Goal: Check status

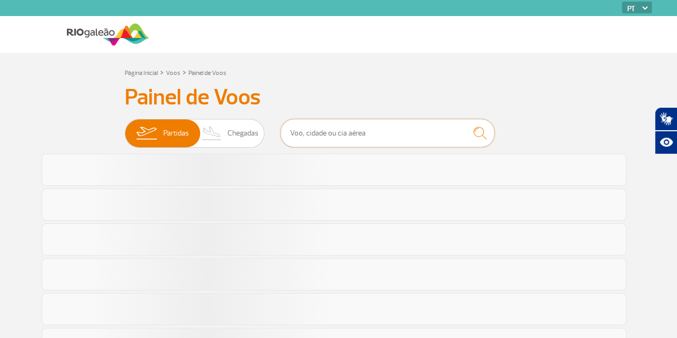
click at [402, 135] on input "text" at bounding box center [387, 133] width 214 height 28
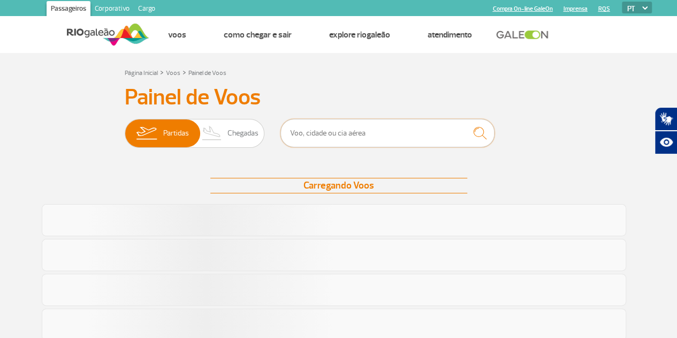
click at [402, 135] on input "text" at bounding box center [387, 133] width 214 height 28
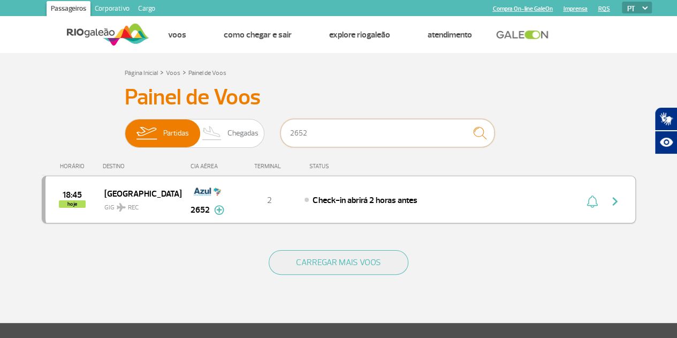
type input "2652"
click at [615, 202] on img "button" at bounding box center [615, 201] width 13 height 13
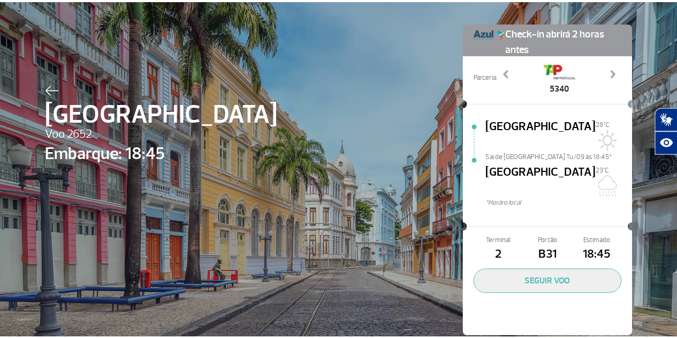
scroll to position [34, 0]
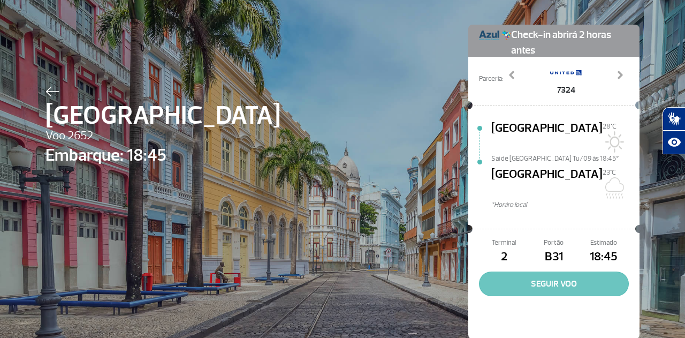
drag, startPoint x: 544, startPoint y: 260, endPoint x: 529, endPoint y: 262, distance: 15.1
click at [528, 271] on button "SEGUIR VOO" at bounding box center [554, 283] width 150 height 25
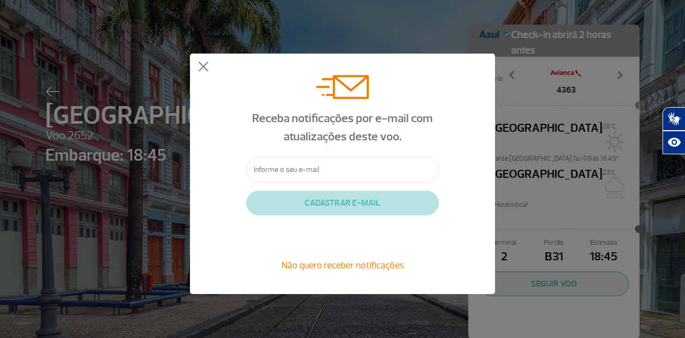
click at [197, 55] on div "Receba notificações por e-mail com atualizações deste voo. CADASTRAR E-MAIL Não…" at bounding box center [342, 174] width 305 height 240
click at [206, 69] on button at bounding box center [203, 67] width 11 height 11
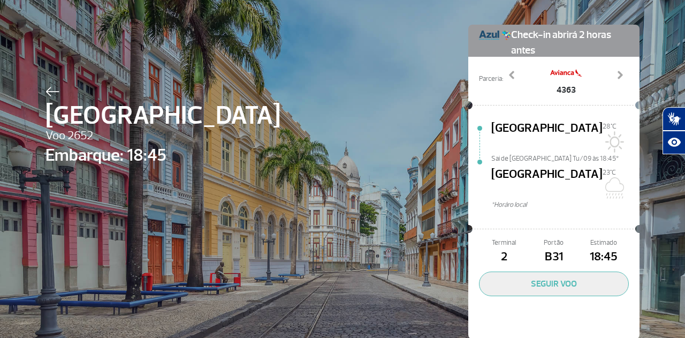
click at [49, 94] on img at bounding box center [52, 92] width 14 height 10
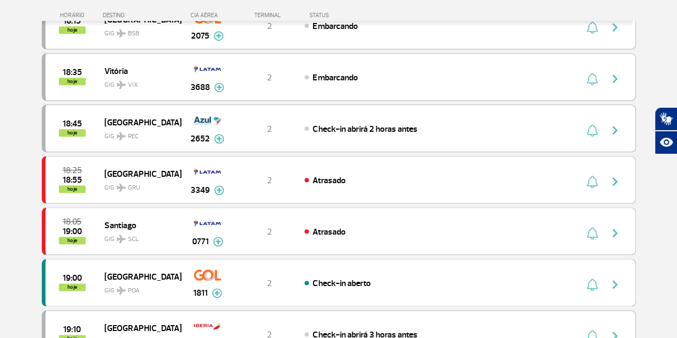
scroll to position [493, 0]
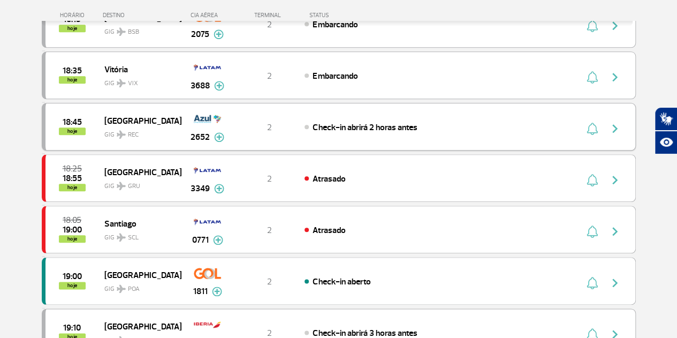
click at [218, 132] on img at bounding box center [219, 137] width 10 height 10
